Goal: Task Accomplishment & Management: Complete application form

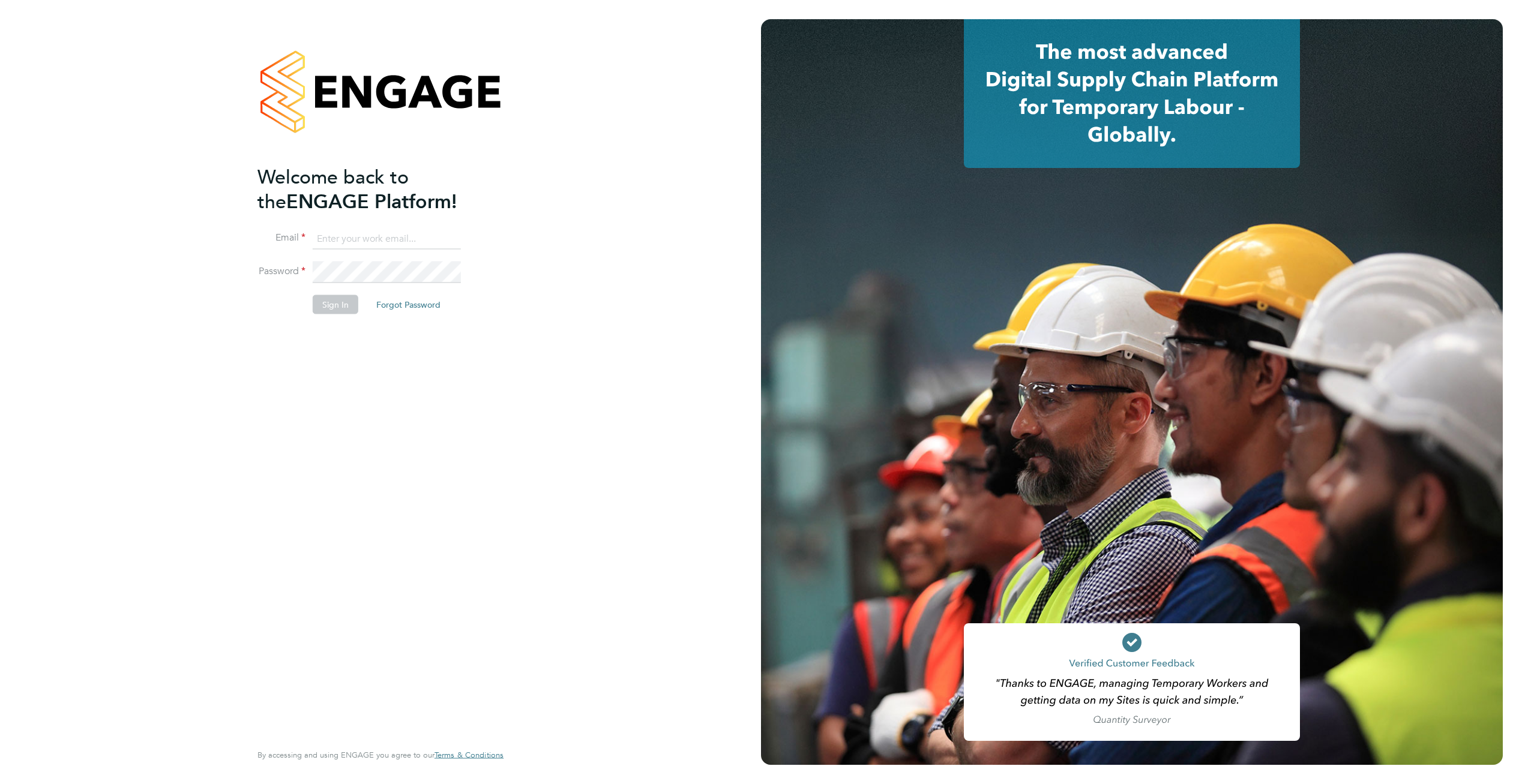
click at [353, 241] on input at bounding box center [386, 239] width 148 height 22
type input "gemma.banks@brightonandhovealbion.com"
click at [345, 303] on button "Sign In" at bounding box center [335, 305] width 46 height 19
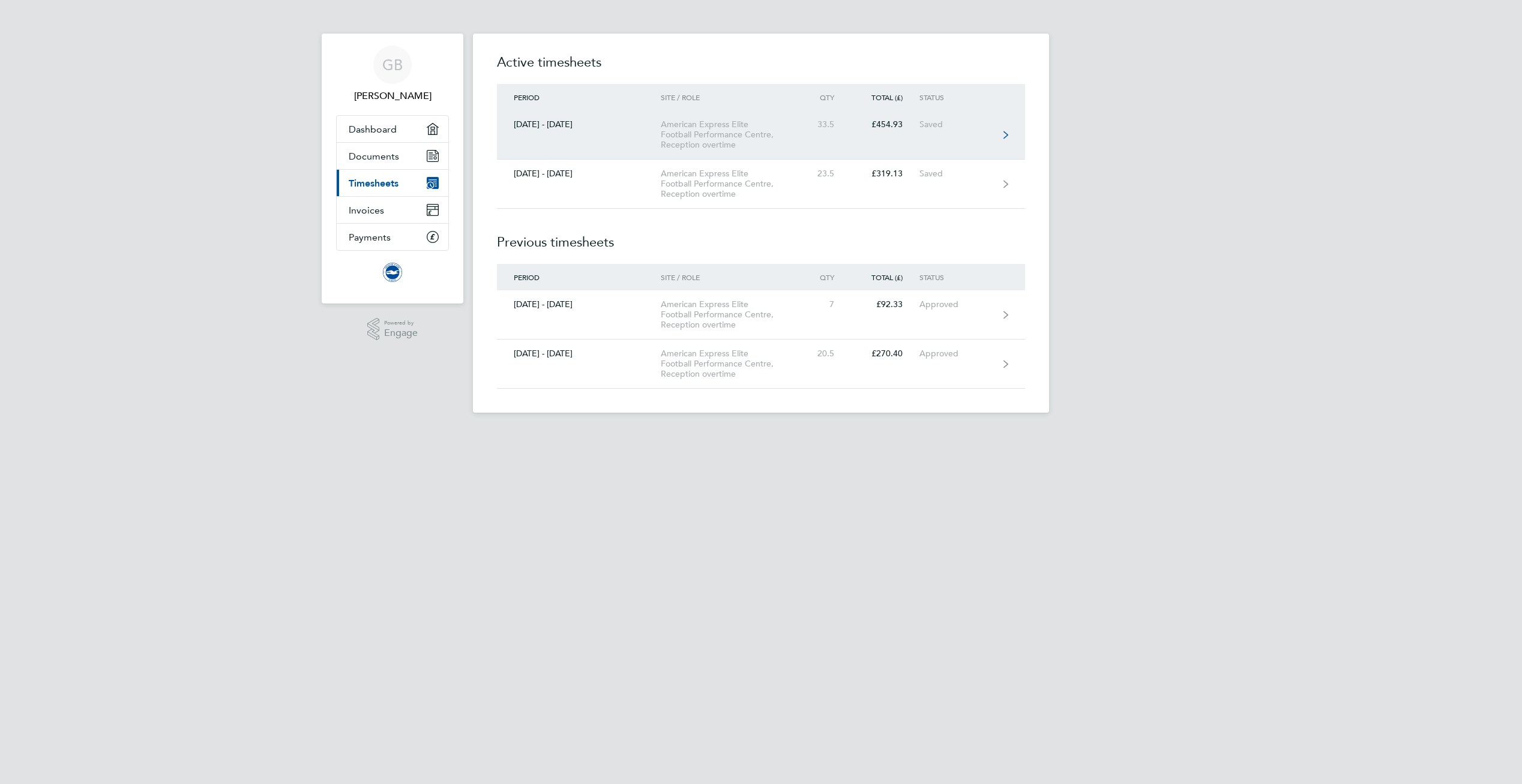
click at [550, 121] on div "[DATE] - [DATE]" at bounding box center [579, 124] width 164 height 10
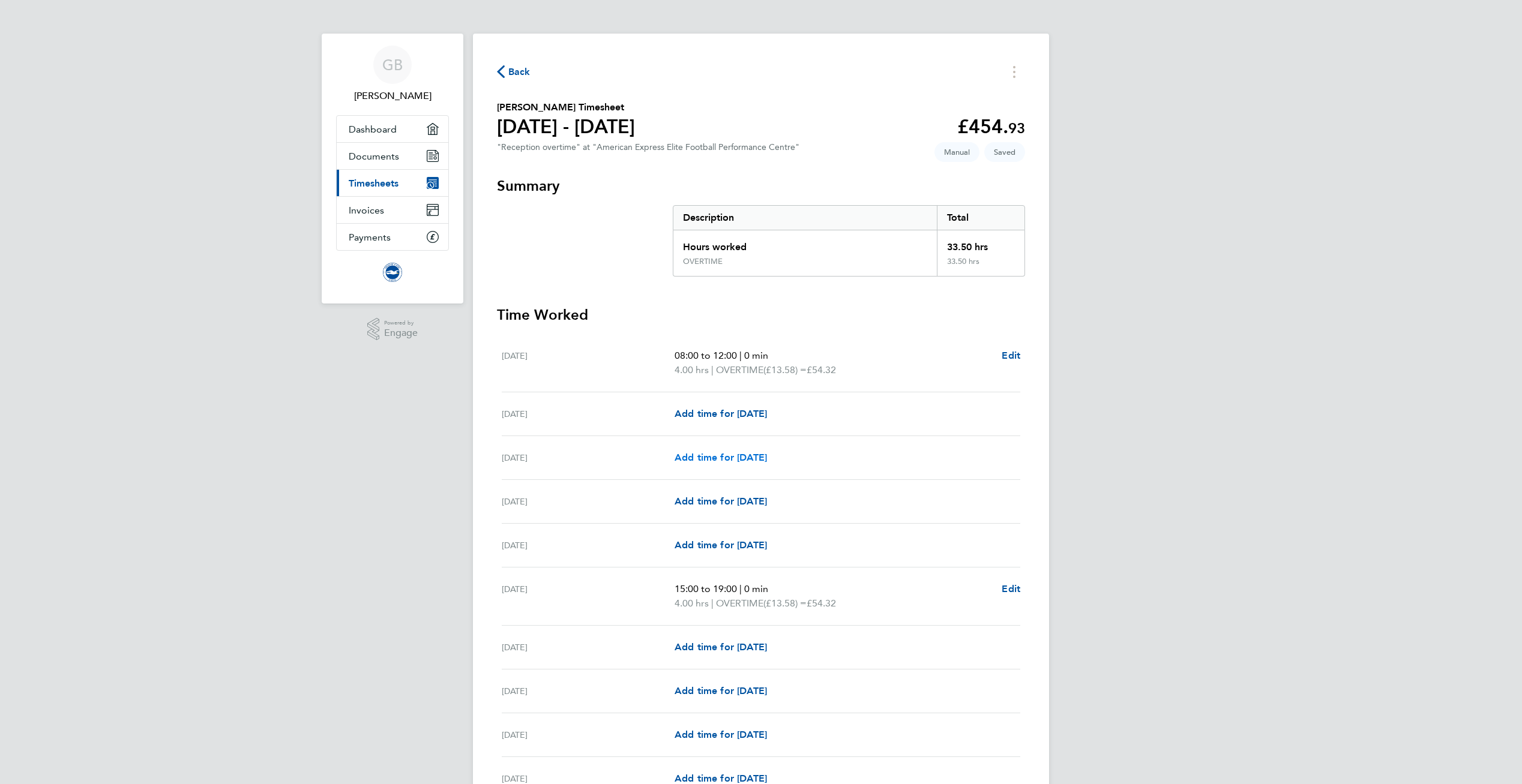
click at [729, 455] on span "Add time for [DATE]" at bounding box center [721, 457] width 93 height 12
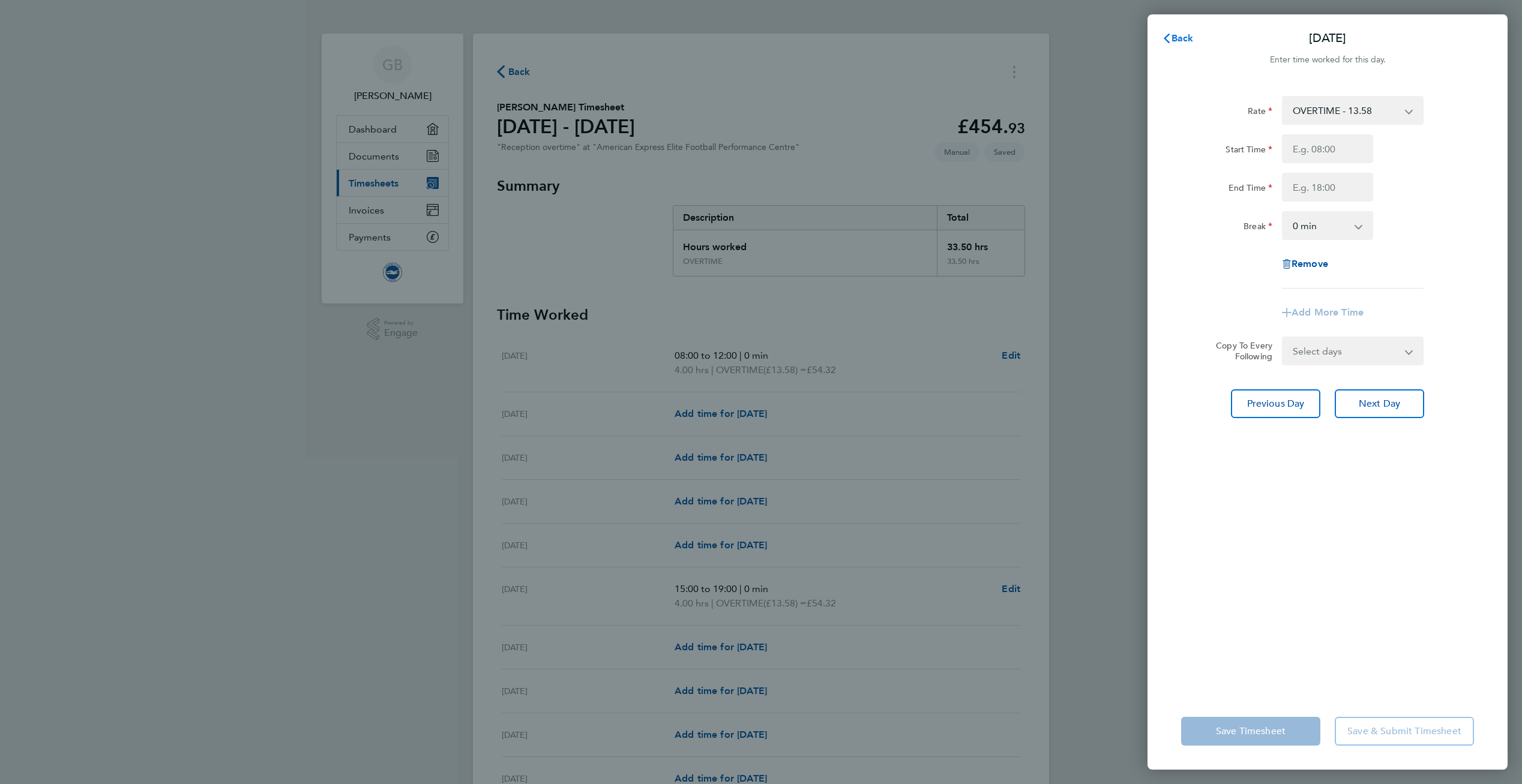
click at [1172, 42] on span "Back" at bounding box center [1182, 38] width 23 height 12
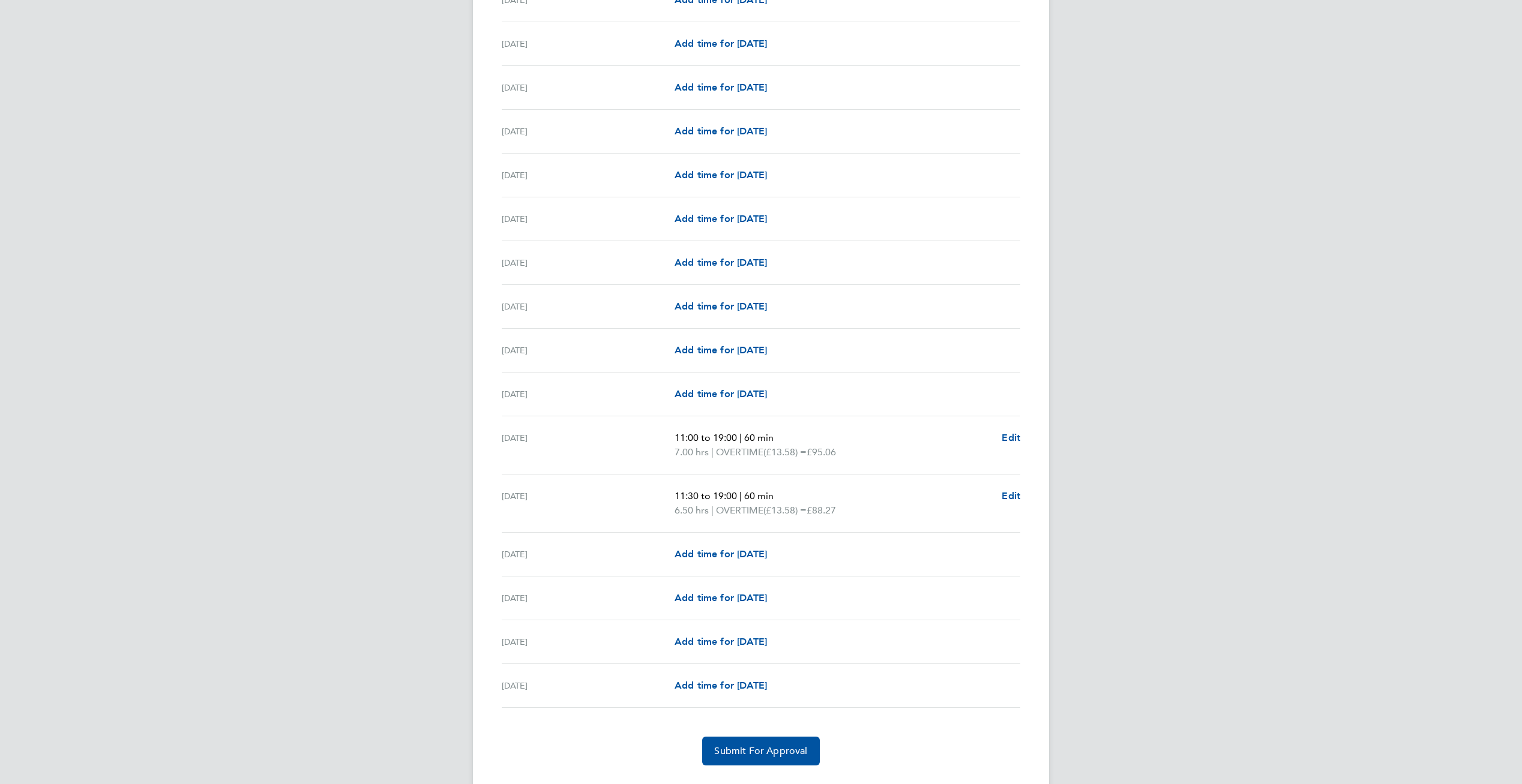
scroll to position [1114, 0]
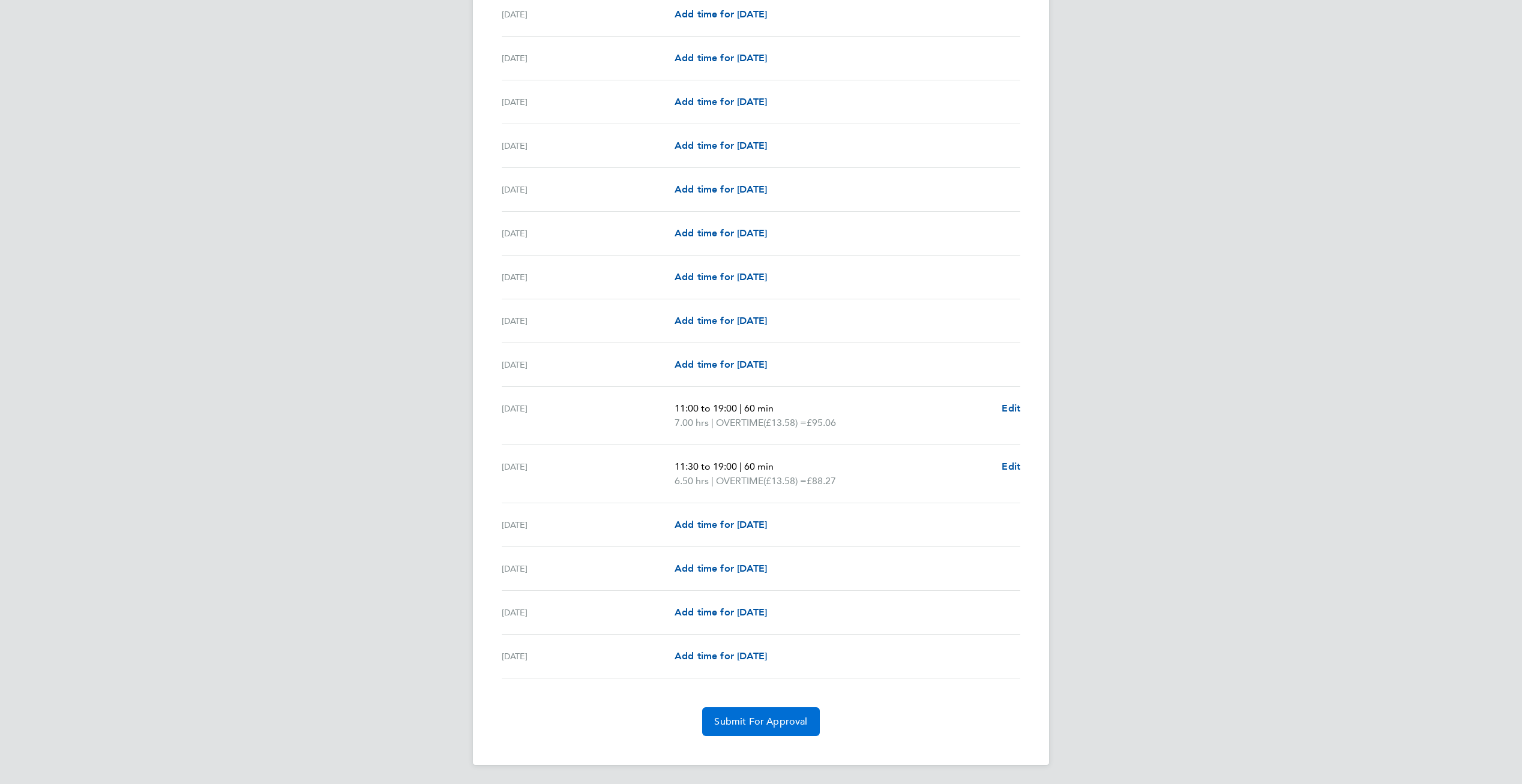
click at [736, 712] on button "Submit For Approval" at bounding box center [761, 722] width 117 height 29
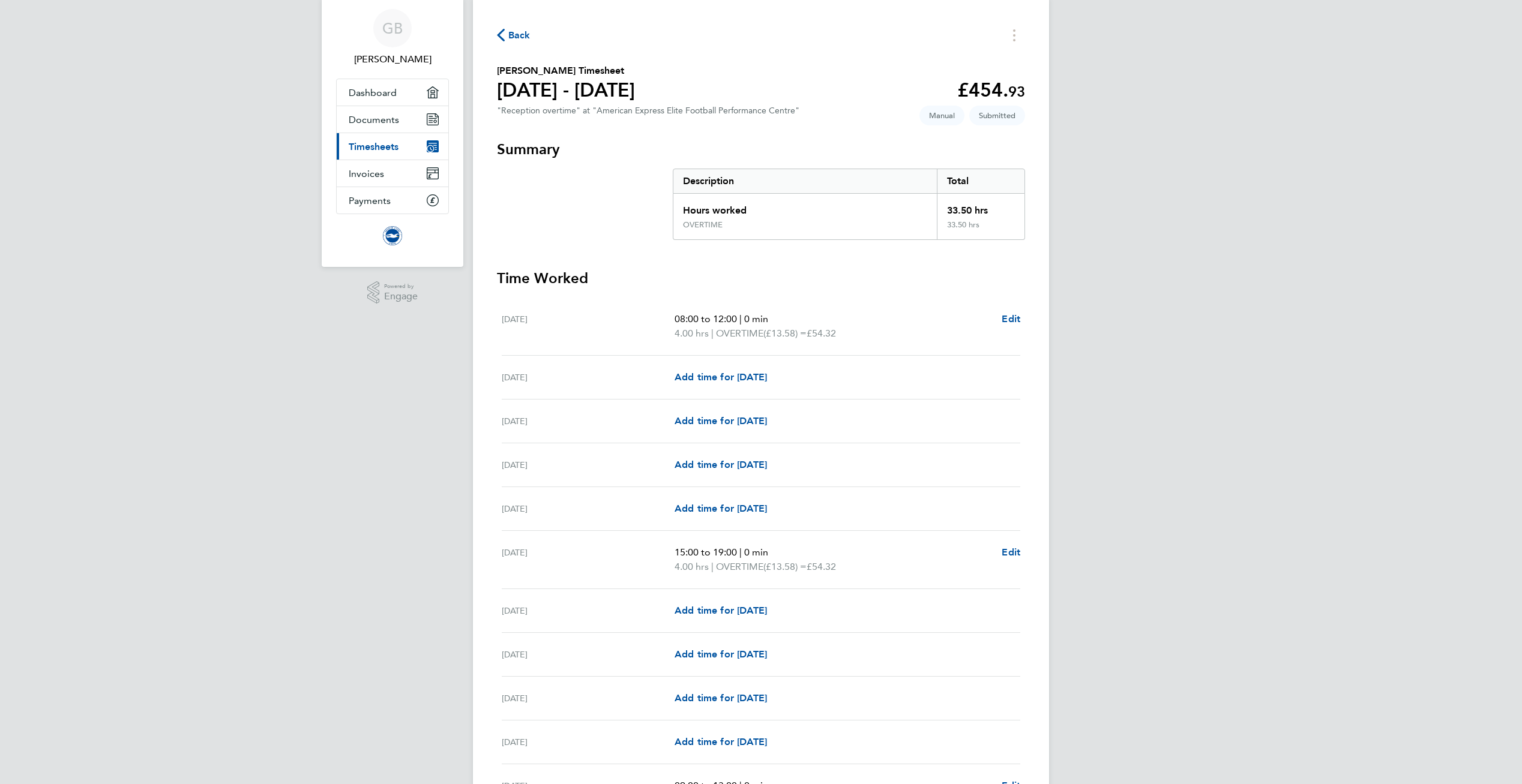
scroll to position [0, 0]
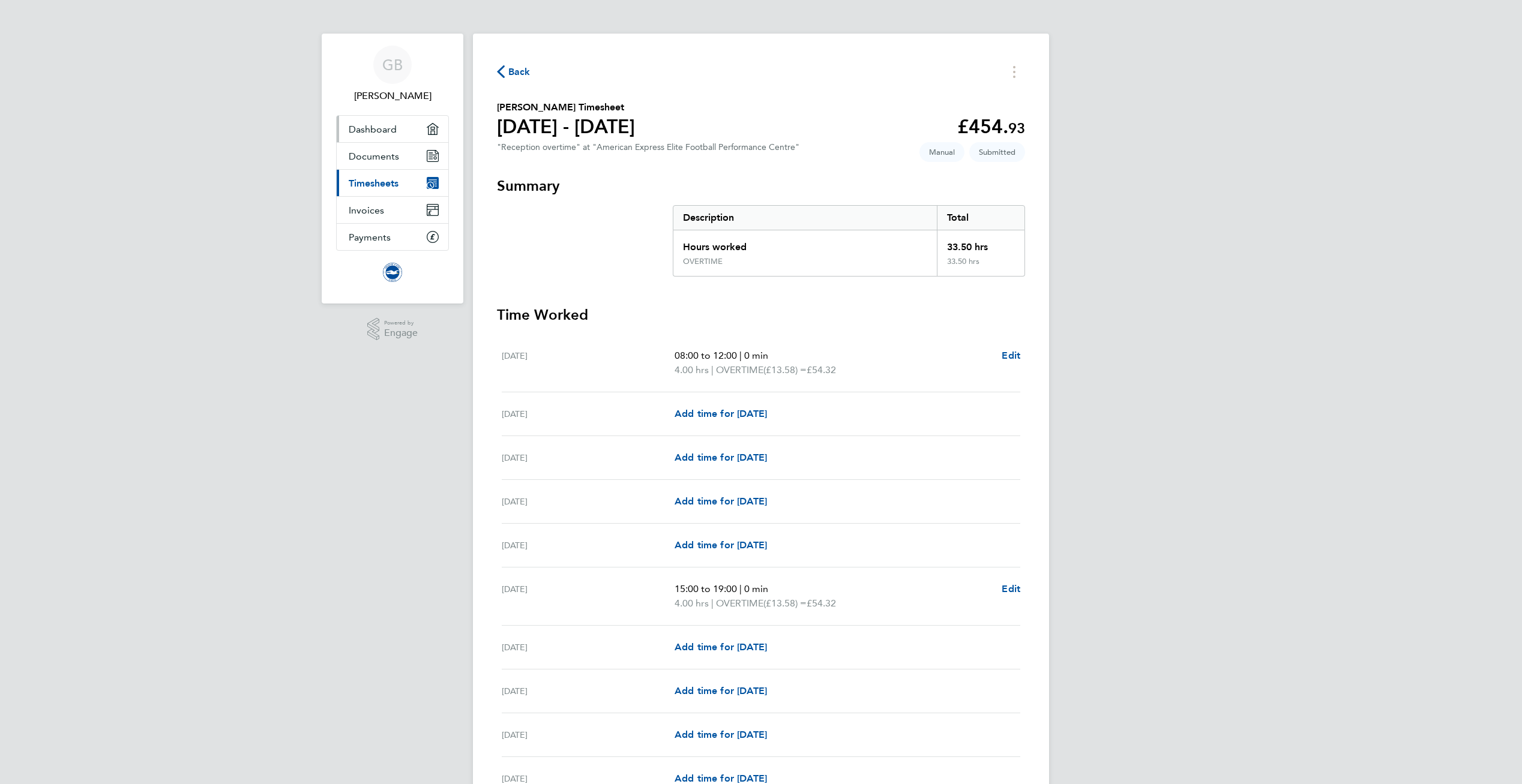
click at [394, 136] on link "Dashboard" at bounding box center [393, 129] width 112 height 27
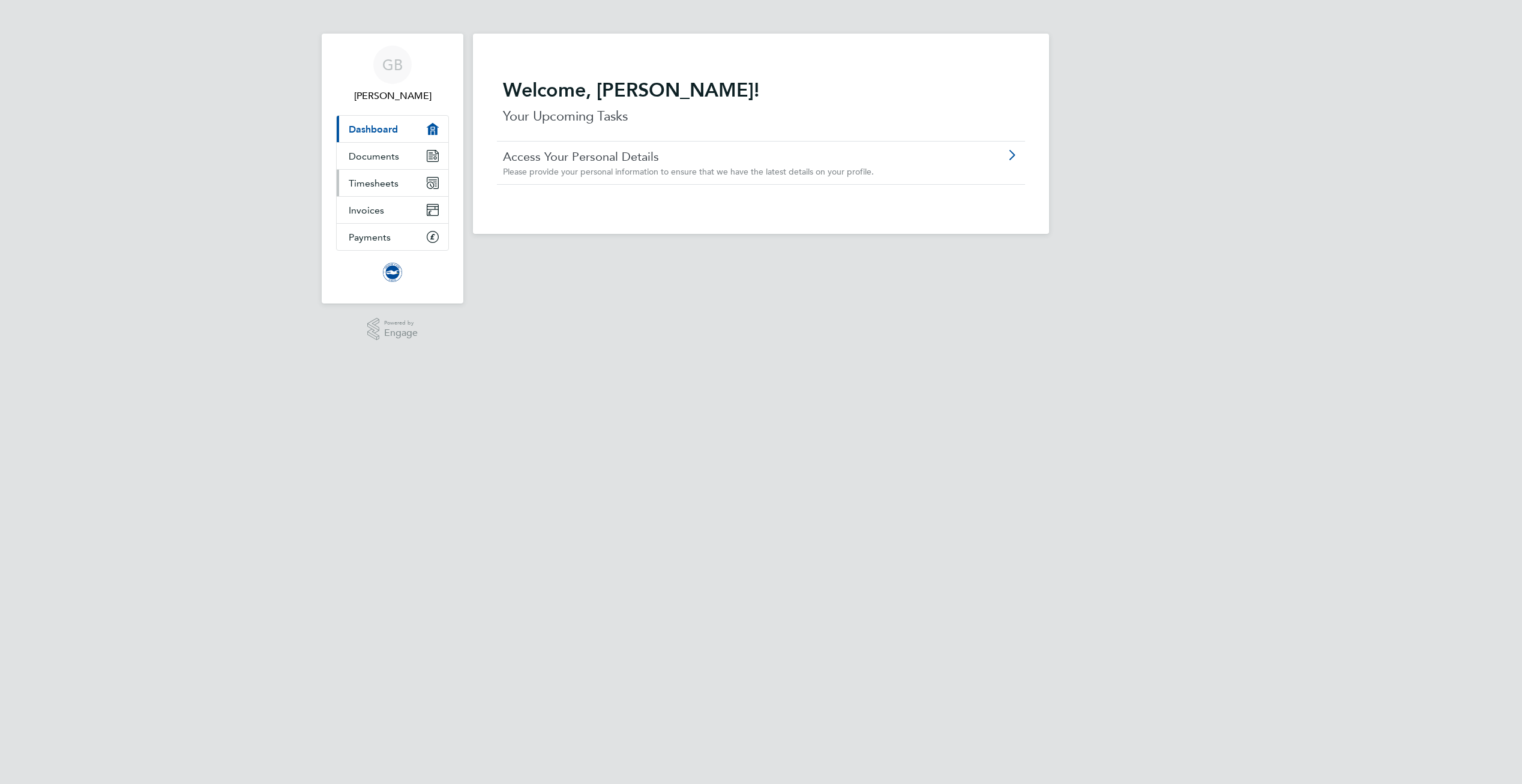
click at [383, 179] on span "Timesheets" at bounding box center [373, 183] width 50 height 12
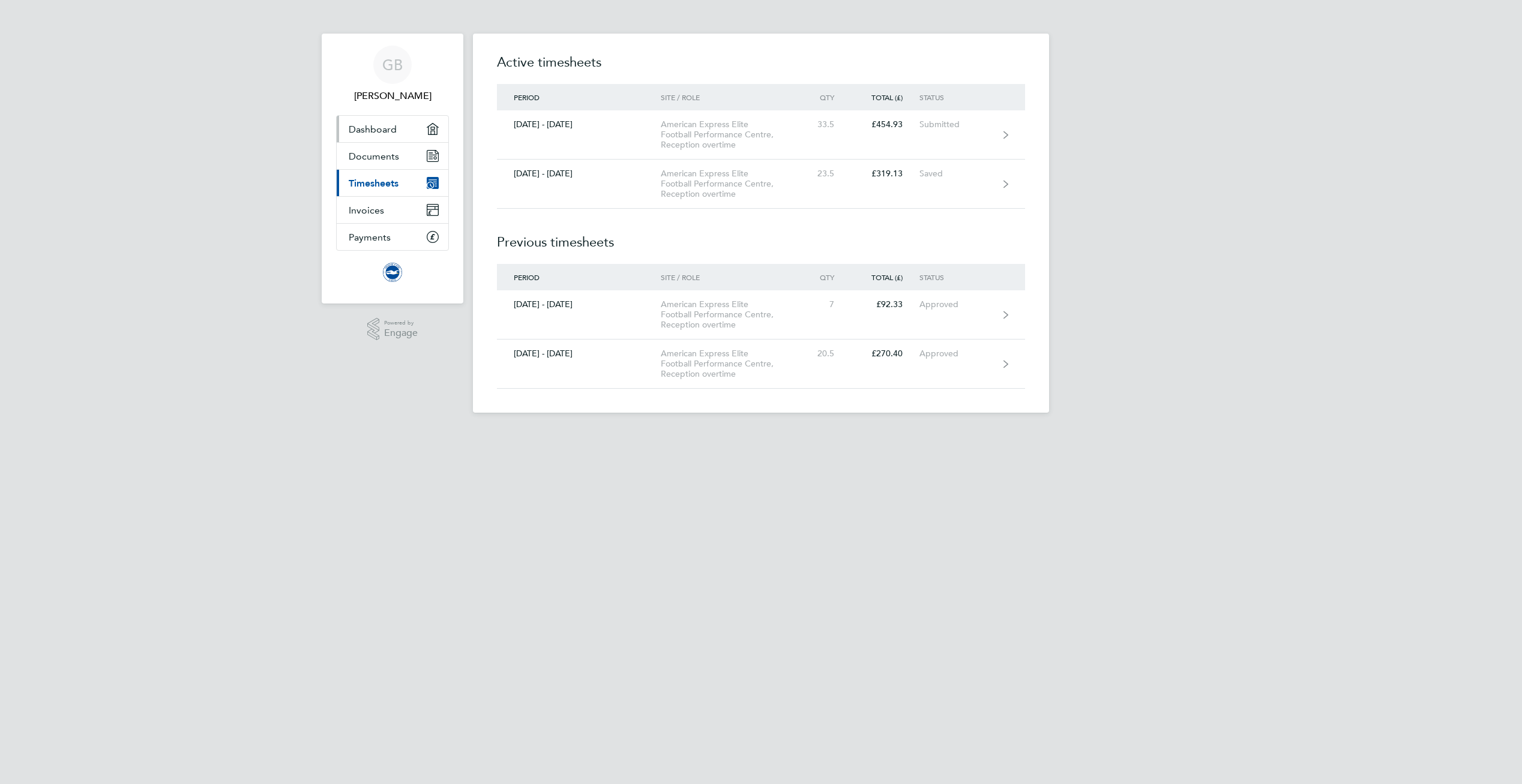
click at [378, 132] on span "Dashboard" at bounding box center [372, 129] width 48 height 12
